Goal: Task Accomplishment & Management: Use online tool/utility

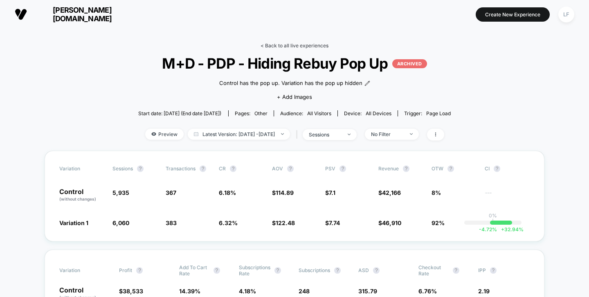
click at [286, 45] on link "< Back to all live experiences" at bounding box center [294, 46] width 68 height 6
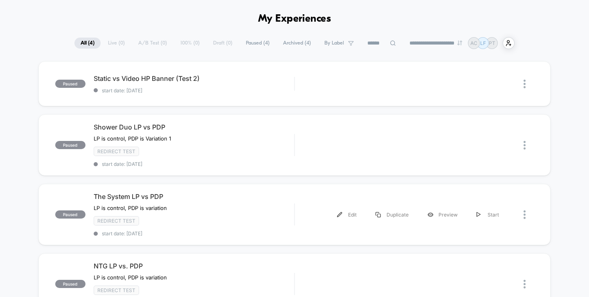
scroll to position [29, 0]
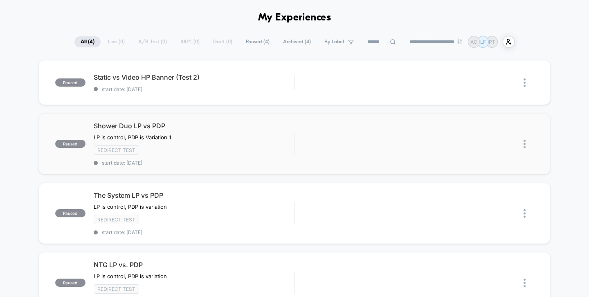
click at [524, 141] on img at bounding box center [524, 144] width 2 height 9
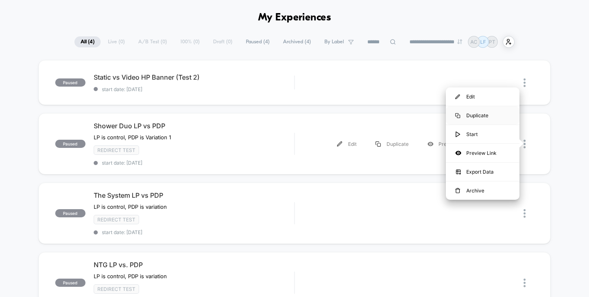
click at [495, 113] on div "Duplicate" at bounding box center [483, 115] width 74 height 18
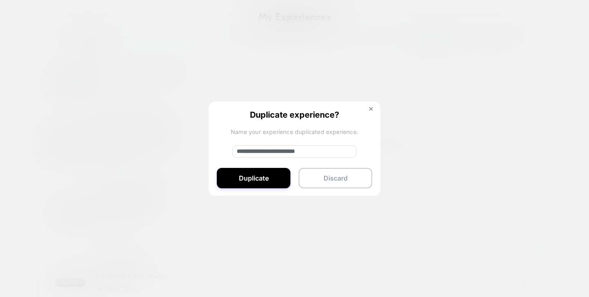
click at [280, 152] on input "**********" at bounding box center [294, 152] width 124 height 12
click at [264, 150] on input "**********" at bounding box center [294, 152] width 124 height 12
type input "**********"
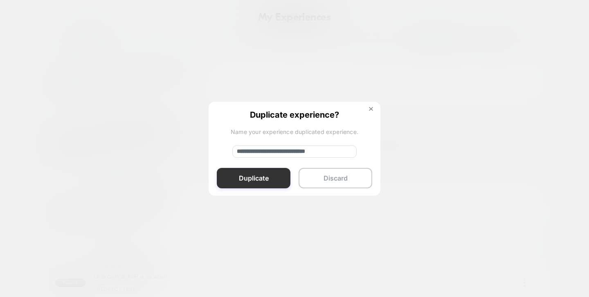
click at [251, 177] on button "Duplicate" at bounding box center [254, 178] width 74 height 20
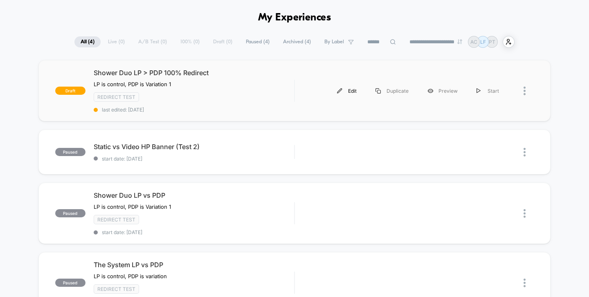
click at [338, 89] on img at bounding box center [339, 90] width 5 height 5
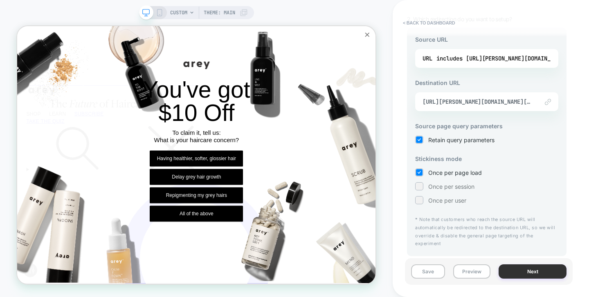
click at [515, 272] on button "Next" at bounding box center [532, 271] width 68 height 14
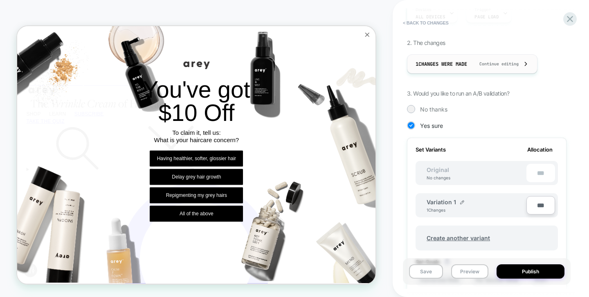
scroll to position [131, 0]
click at [432, 110] on span "No thanks" at bounding box center [433, 109] width 27 height 7
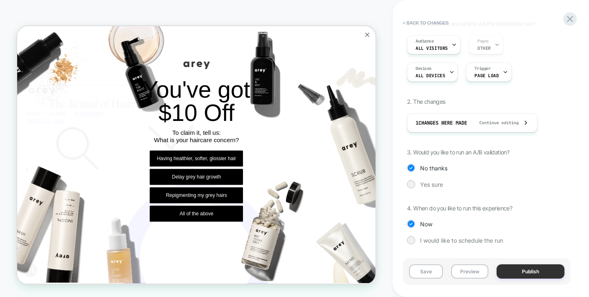
click at [526, 272] on button "Publish" at bounding box center [530, 271] width 68 height 14
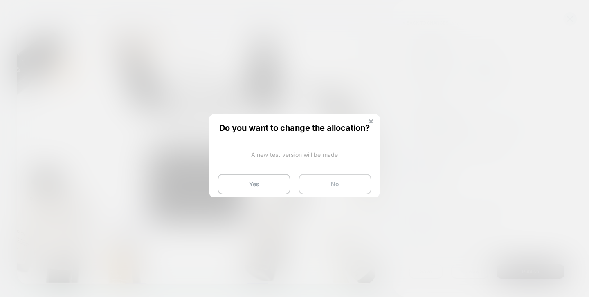
click at [325, 186] on button "No" at bounding box center [334, 184] width 73 height 20
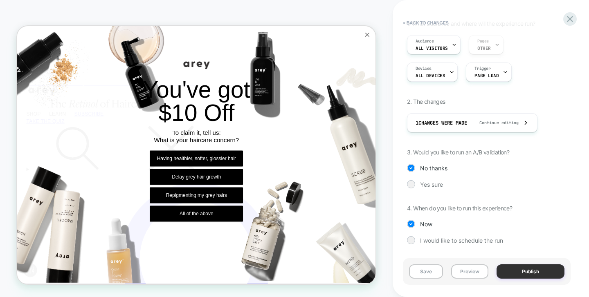
click at [538, 274] on button "Publish" at bounding box center [530, 271] width 68 height 14
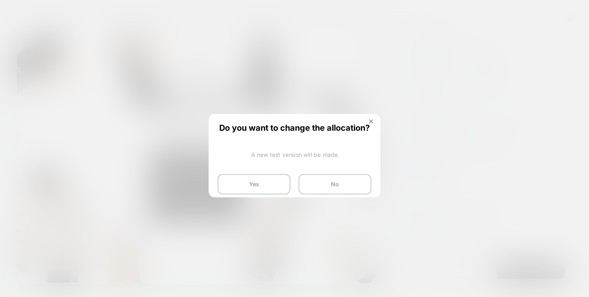
click at [369, 116] on div "Do you want to change the allocation? A new test version will be made Yes No" at bounding box center [294, 159] width 170 height 88
click at [356, 180] on button "No" at bounding box center [334, 184] width 73 height 20
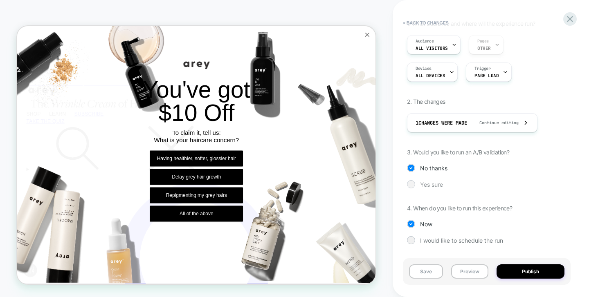
click at [425, 185] on span "Yes sure" at bounding box center [431, 184] width 23 height 7
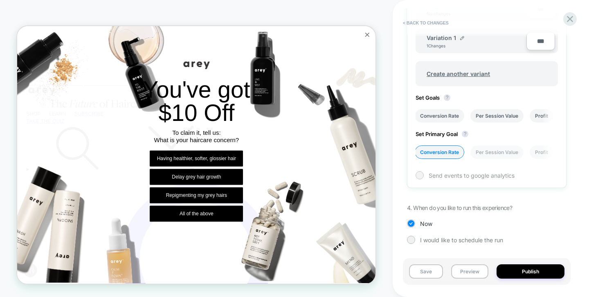
scroll to position [158, 0]
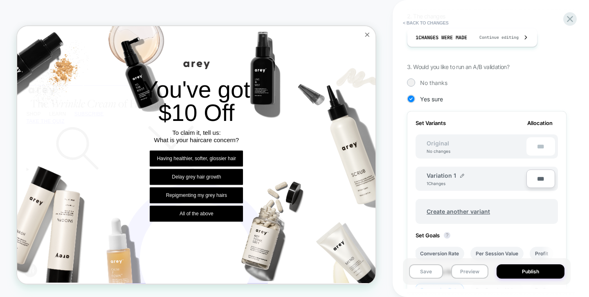
click at [544, 177] on input "***" at bounding box center [540, 179] width 29 height 18
type input "***"
type input "**"
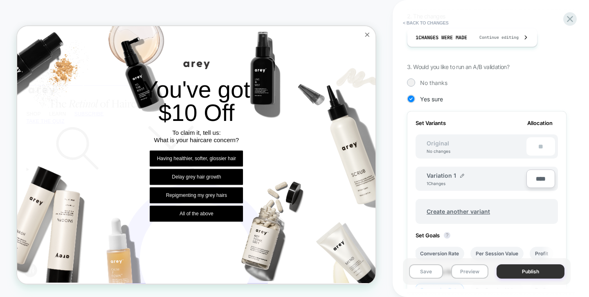
type input "****"
click at [531, 274] on button "Publish" at bounding box center [530, 271] width 68 height 14
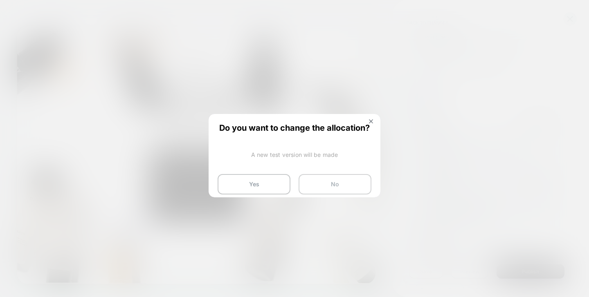
click at [313, 190] on button "No" at bounding box center [334, 184] width 73 height 20
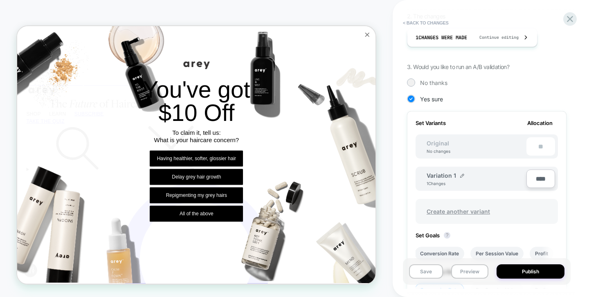
scroll to position [296, 0]
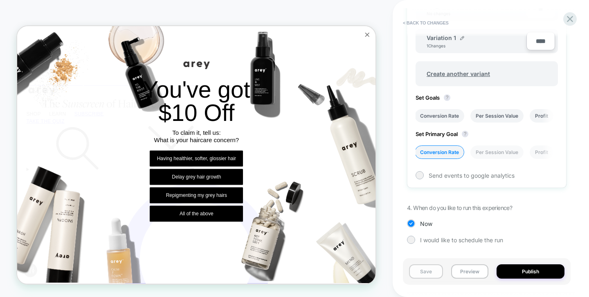
click at [429, 271] on button "Save" at bounding box center [426, 271] width 34 height 14
click at [544, 271] on button "Publish" at bounding box center [530, 271] width 68 height 14
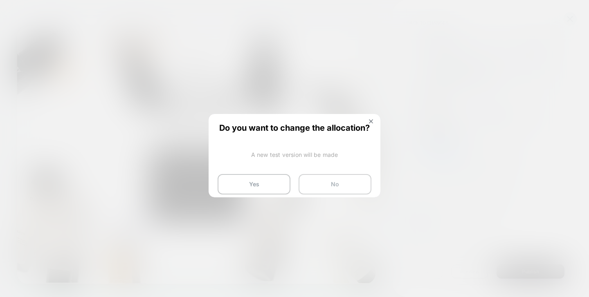
click at [338, 190] on button "No" at bounding box center [334, 184] width 73 height 20
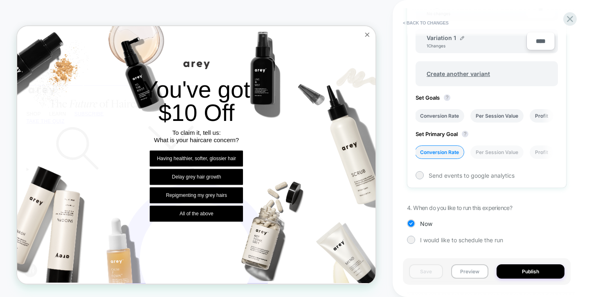
click at [479, 38] on icon "Close popup" at bounding box center [484, 38] width 10 height 10
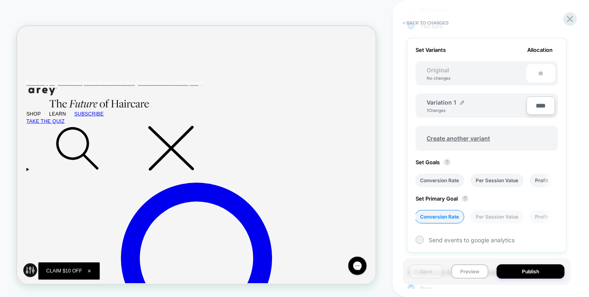
scroll to position [146, 0]
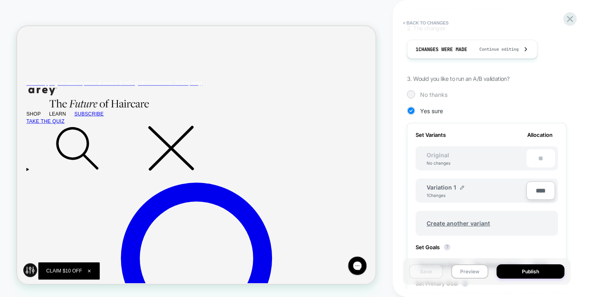
click at [444, 97] on span "No thanks" at bounding box center [433, 94] width 27 height 7
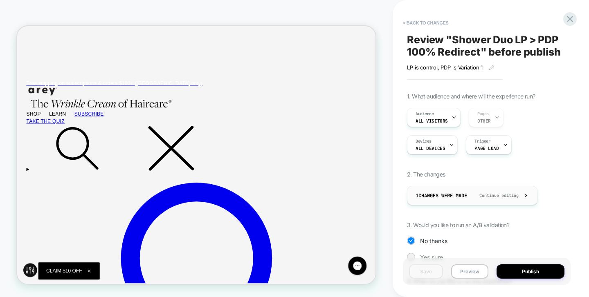
scroll to position [2, 0]
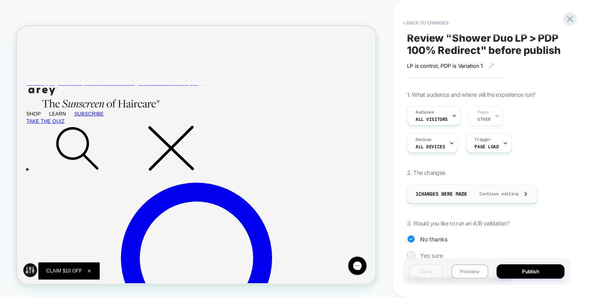
click at [512, 195] on span "Continue editing" at bounding box center [494, 193] width 47 height 5
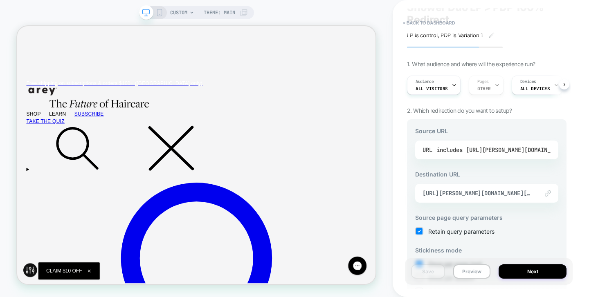
scroll to position [124, 0]
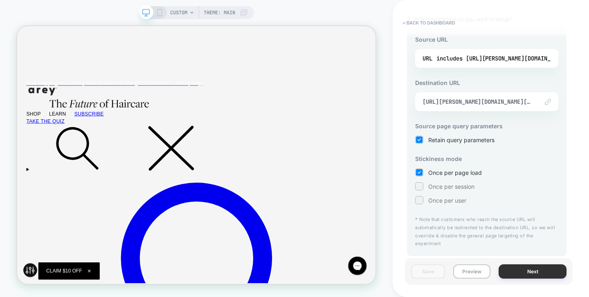
click at [538, 274] on button "Next" at bounding box center [532, 271] width 68 height 14
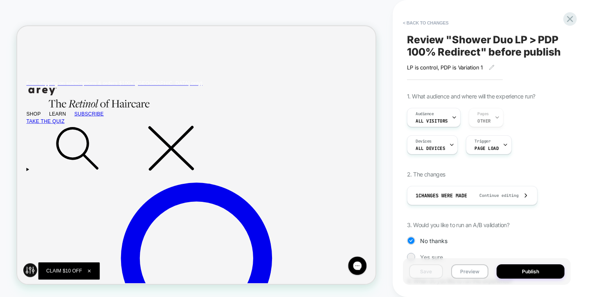
click at [538, 274] on button "Publish" at bounding box center [530, 271] width 68 height 14
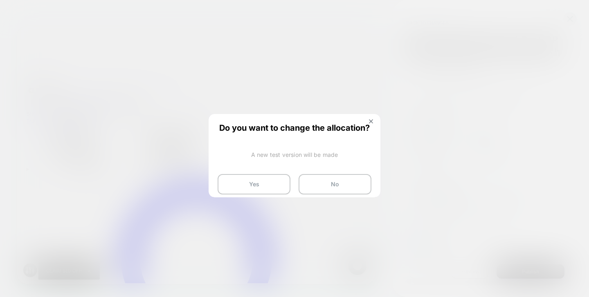
click at [318, 126] on span "Do you want to change the allocation?" at bounding box center [294, 127] width 154 height 8
click at [337, 188] on button "No" at bounding box center [334, 184] width 73 height 20
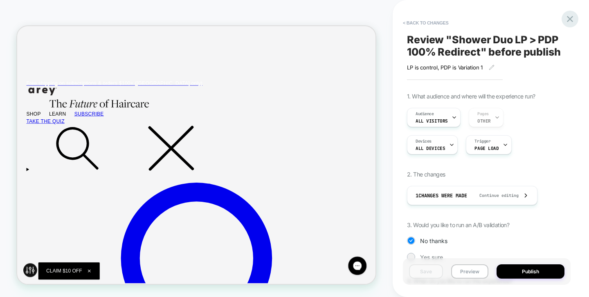
click at [567, 20] on icon at bounding box center [569, 18] width 11 height 11
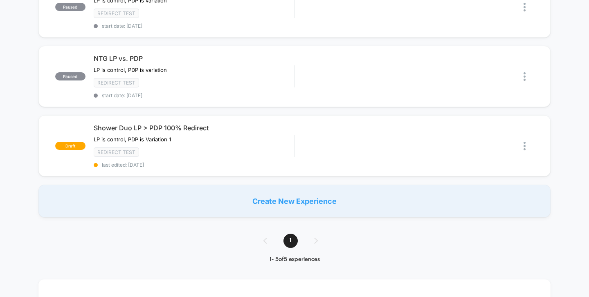
scroll to position [222, 0]
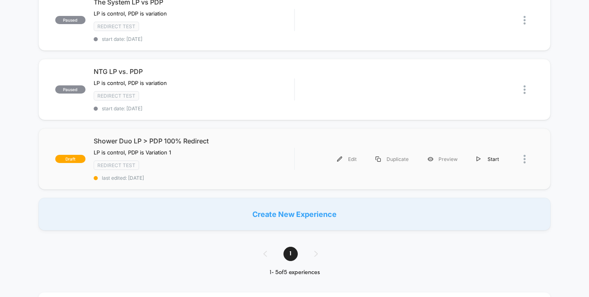
click at [484, 157] on div "Start" at bounding box center [487, 159] width 41 height 18
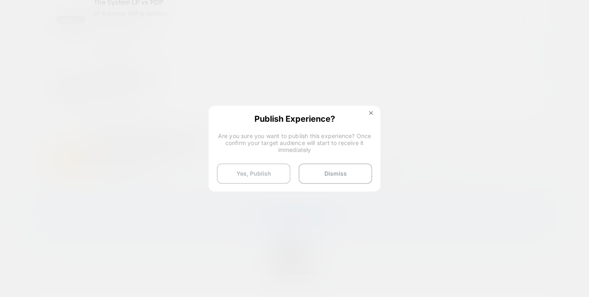
click at [281, 172] on button "Yes, Publish" at bounding box center [254, 173] width 74 height 20
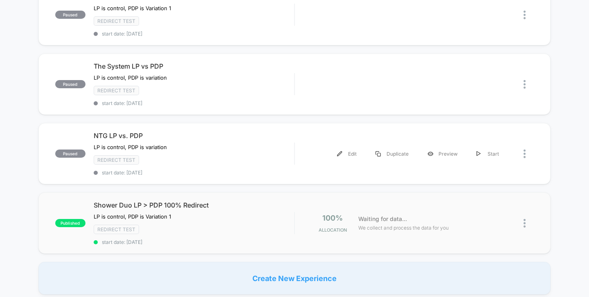
scroll to position [158, 0]
click at [394, 85] on div "Duplicate" at bounding box center [392, 85] width 52 height 18
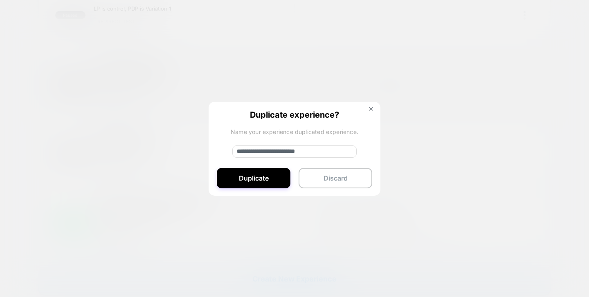
click at [282, 147] on input "**********" at bounding box center [294, 152] width 124 height 12
type input "**********"
click at [279, 168] on button "Duplicate" at bounding box center [254, 178] width 74 height 20
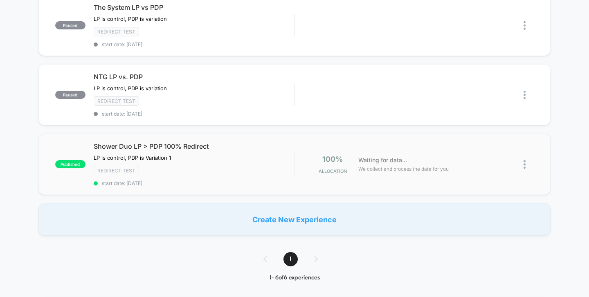
scroll to position [0, 0]
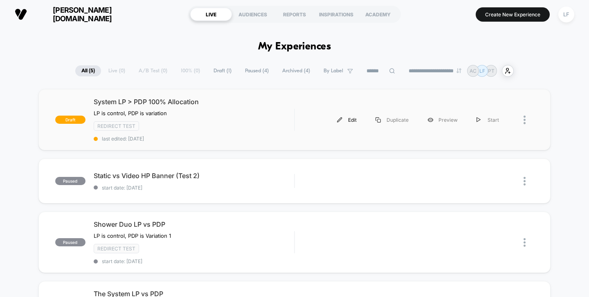
click at [345, 121] on div "Edit" at bounding box center [346, 120] width 38 height 18
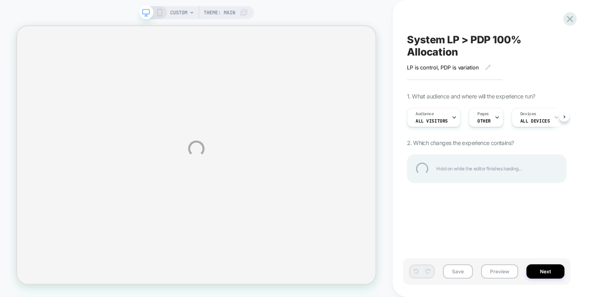
click at [453, 51] on div "System LP > PDP 100% Allocation" at bounding box center [486, 46] width 159 height 25
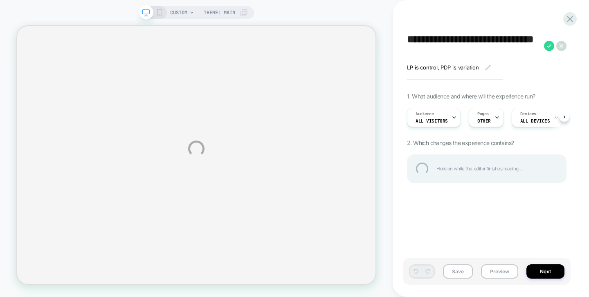
click at [442, 50] on textarea "**********" at bounding box center [473, 46] width 133 height 25
click at [445, 52] on textarea "**********" at bounding box center [473, 46] width 133 height 25
type textarea "**********"
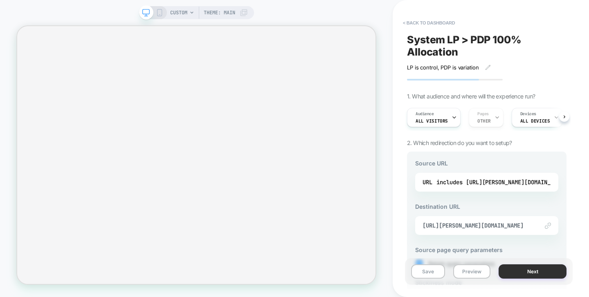
click at [517, 271] on button "Next" at bounding box center [532, 271] width 68 height 14
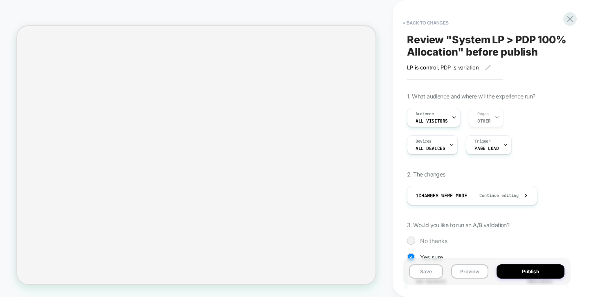
click at [428, 237] on span "No thanks" at bounding box center [433, 240] width 27 height 7
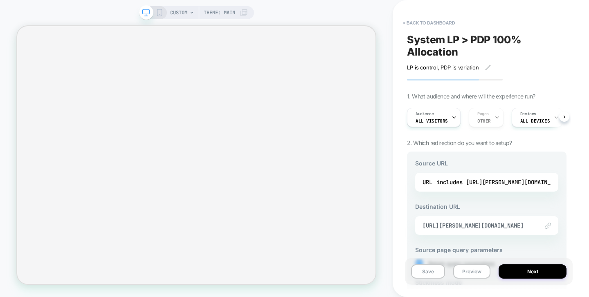
scroll to position [124, 0]
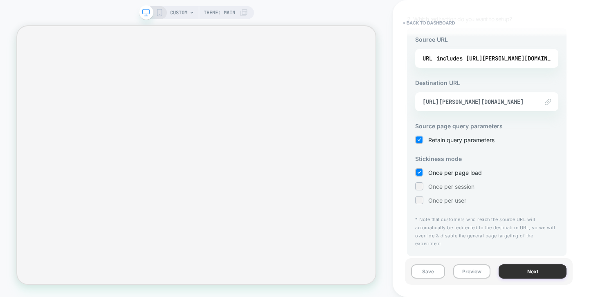
click at [514, 269] on button "Next" at bounding box center [532, 271] width 68 height 14
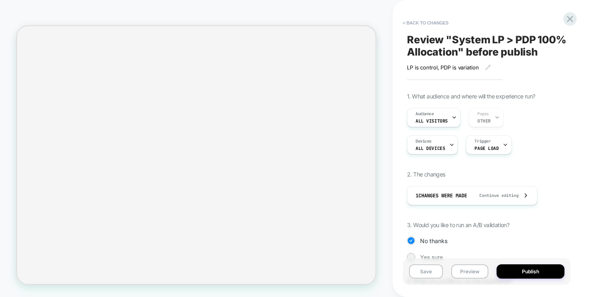
scroll to position [85, 0]
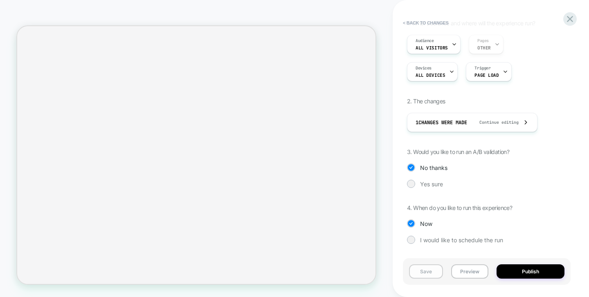
click at [438, 276] on button "Save" at bounding box center [426, 271] width 34 height 14
click at [525, 273] on button "Publish" at bounding box center [530, 271] width 68 height 14
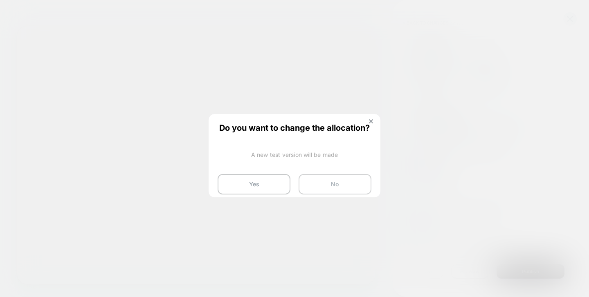
click at [350, 181] on button "No" at bounding box center [334, 184] width 73 height 20
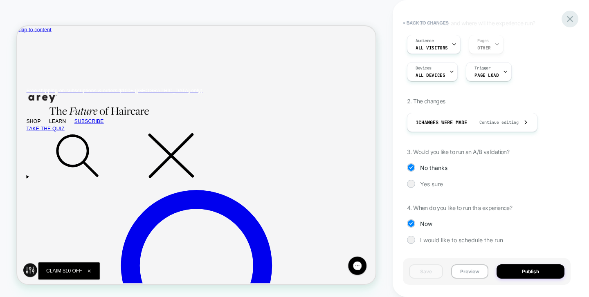
scroll to position [0, 0]
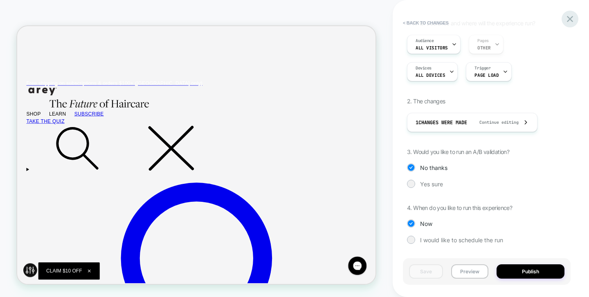
click at [569, 19] on icon at bounding box center [570, 19] width 6 height 6
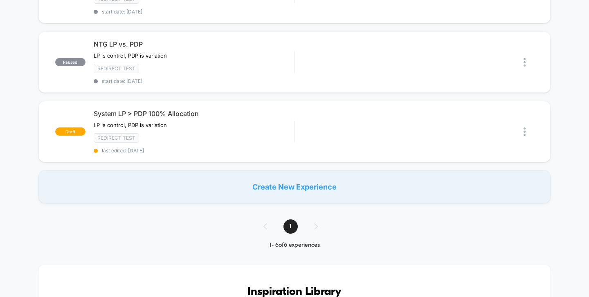
scroll to position [318, 0]
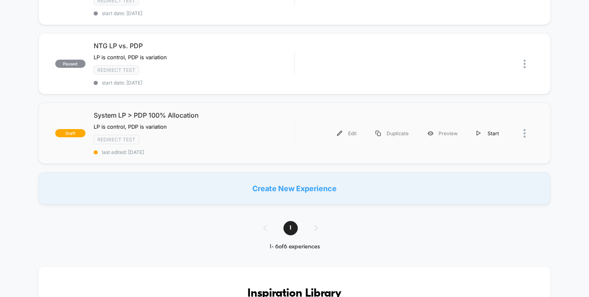
click at [482, 129] on div "Start" at bounding box center [487, 133] width 41 height 18
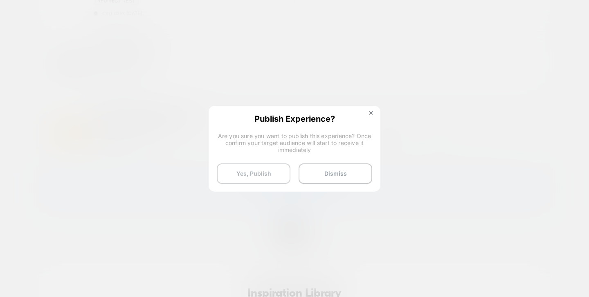
click at [269, 176] on button "Yes, Publish" at bounding box center [254, 173] width 74 height 20
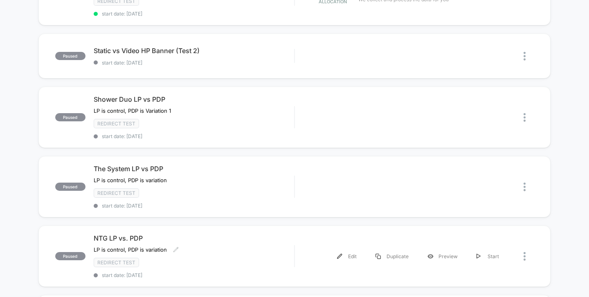
scroll to position [0, 0]
